Goal: Task Accomplishment & Management: Complete application form

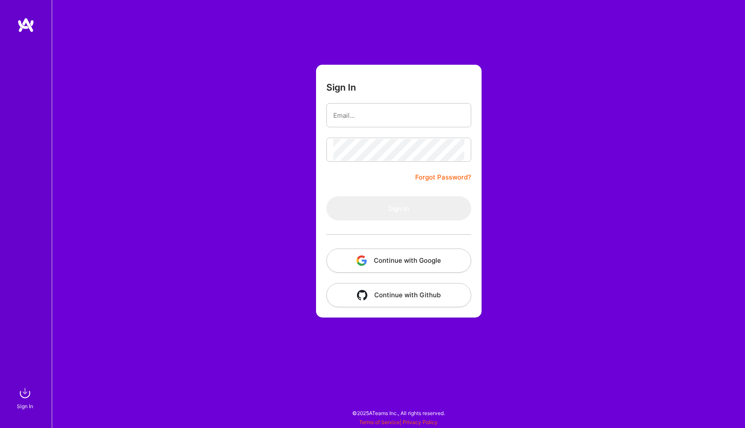
click at [387, 255] on button "Continue with Google" at bounding box center [399, 260] width 145 height 24
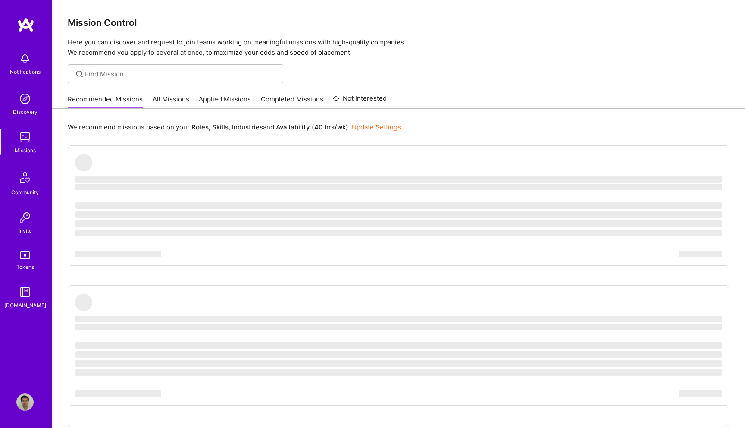
click at [26, 62] on img at bounding box center [24, 58] width 17 height 17
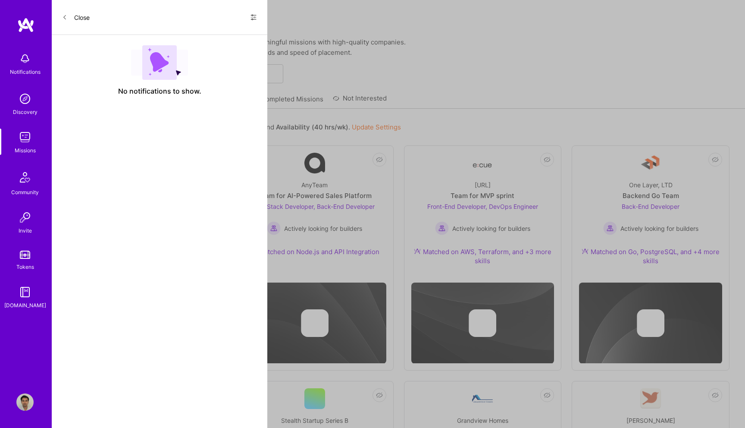
click at [245, 15] on div "Show all notifications Show unread notifications only" at bounding box center [250, 17] width 14 height 14
click at [253, 16] on icon at bounding box center [253, 17] width 7 height 7
click at [256, 16] on icon at bounding box center [253, 17] width 7 height 7
click at [254, 17] on icon at bounding box center [253, 17] width 5 height 1
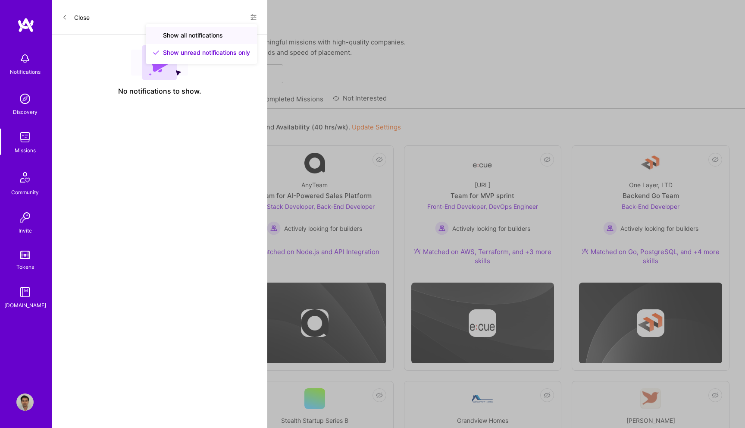
click at [215, 31] on span "Show all notifications" at bounding box center [193, 35] width 60 height 9
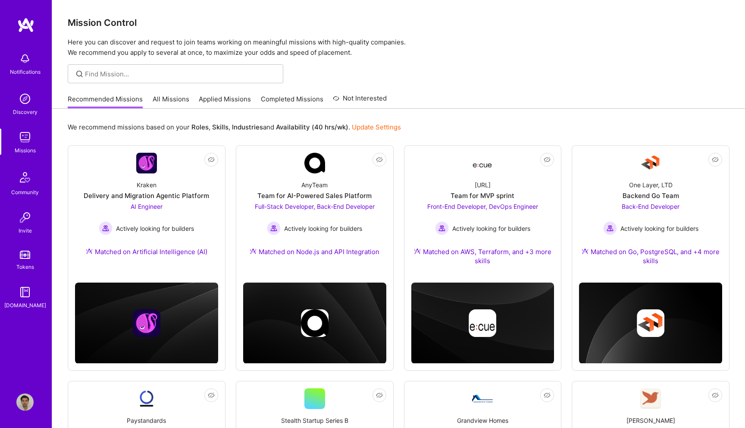
click at [492, 89] on div "Notifications Discovery Missions Community Invite Tokens A.Guide Profile Close …" at bounding box center [372, 433] width 745 height 867
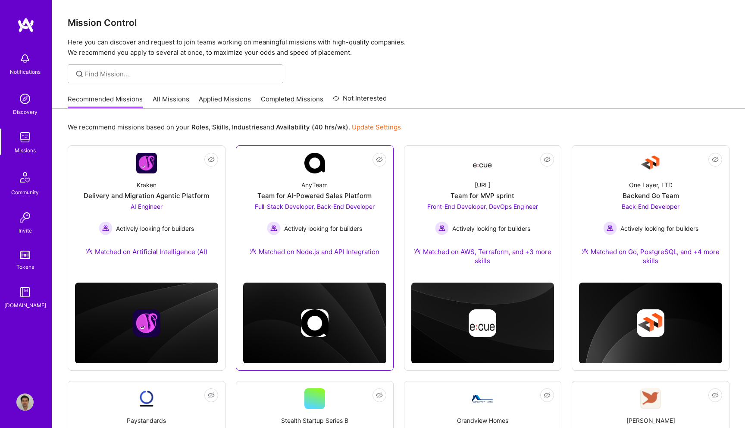
click at [317, 163] on img at bounding box center [315, 163] width 21 height 21
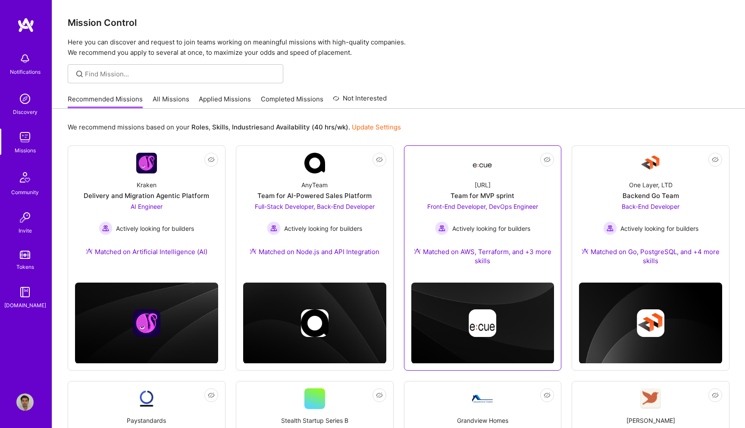
click at [486, 164] on img at bounding box center [482, 163] width 21 height 16
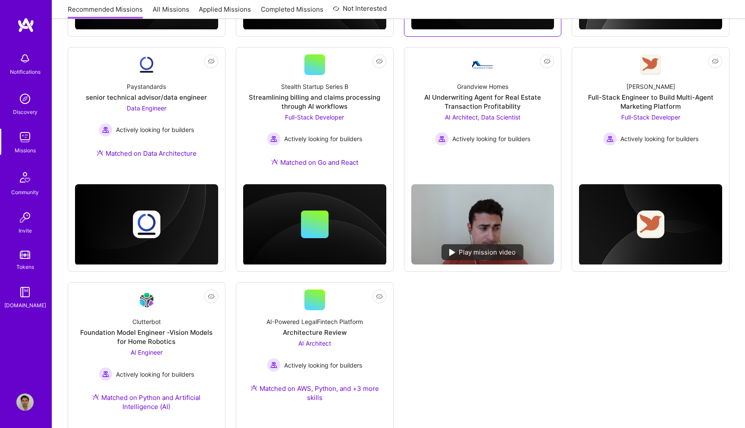
scroll to position [353, 0]
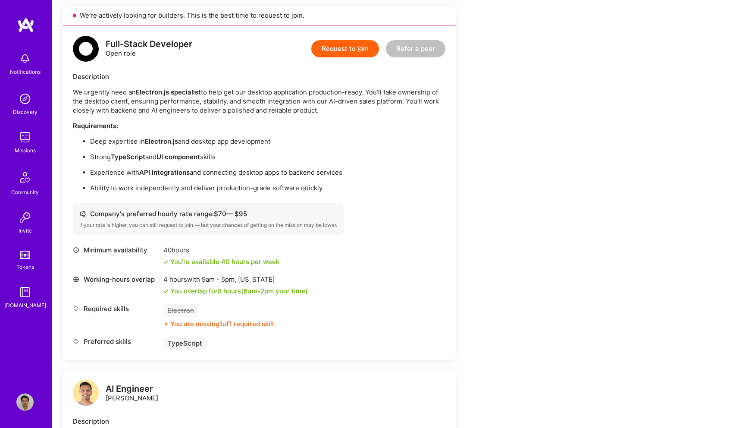
scroll to position [565, 0]
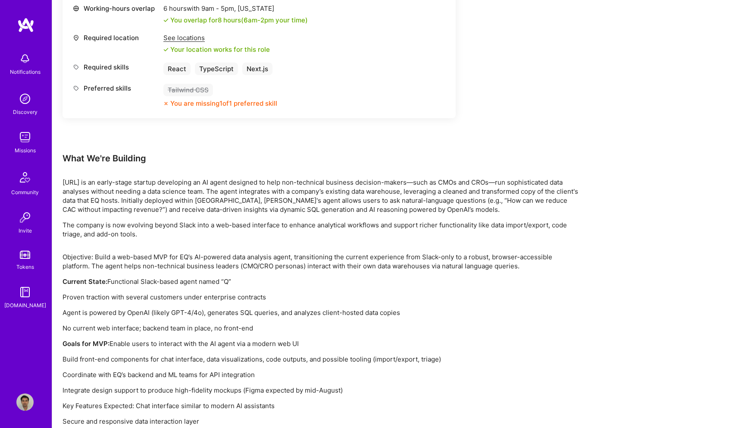
scroll to position [759, 0]
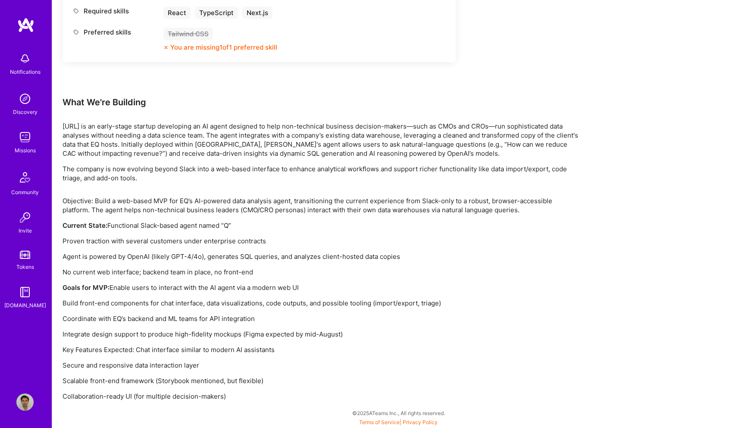
click at [29, 58] on img at bounding box center [24, 58] width 17 height 17
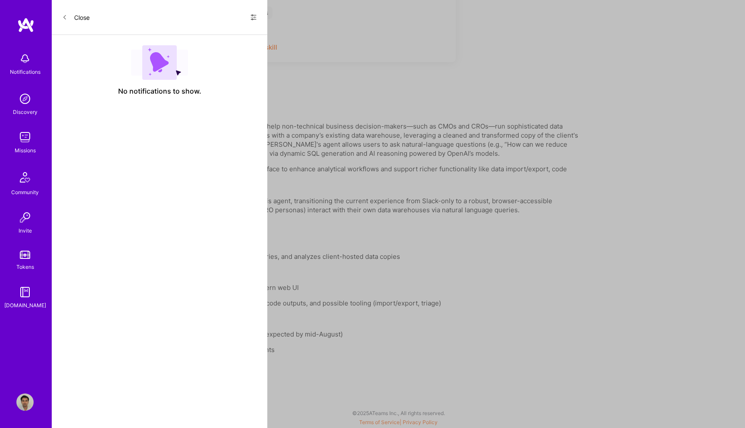
click at [253, 10] on div "Show all notifications Show unread notifications only" at bounding box center [250, 17] width 14 height 14
click at [253, 16] on icon at bounding box center [253, 17] width 7 height 7
click at [229, 33] on div "Show all notifications" at bounding box center [201, 35] width 111 height 17
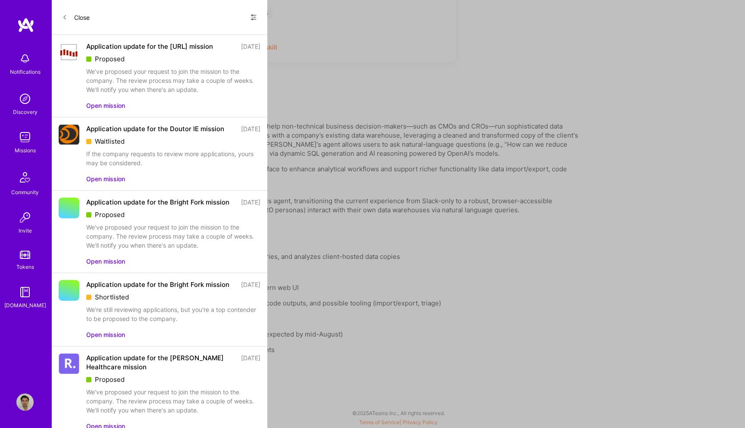
click at [104, 108] on button "Open mission" at bounding box center [105, 105] width 39 height 9
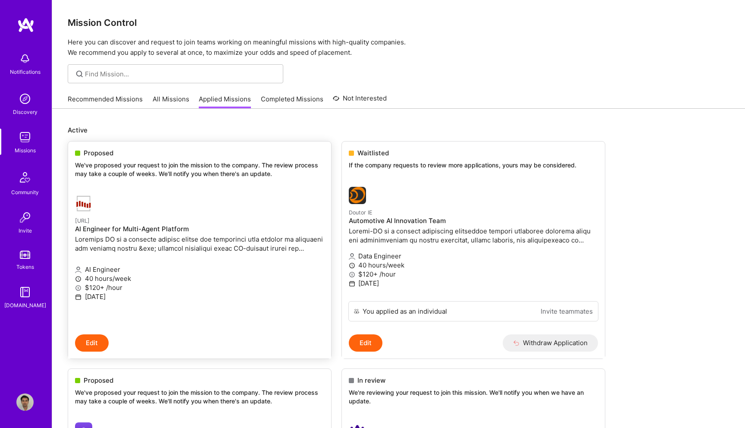
click at [243, 200] on link "Steelbay.ai AI Engineer for Multi-Agent Platform AI Engineer 40 hours/week $120…" at bounding box center [199, 261] width 263 height 146
